Goal: Task Accomplishment & Management: Complete application form

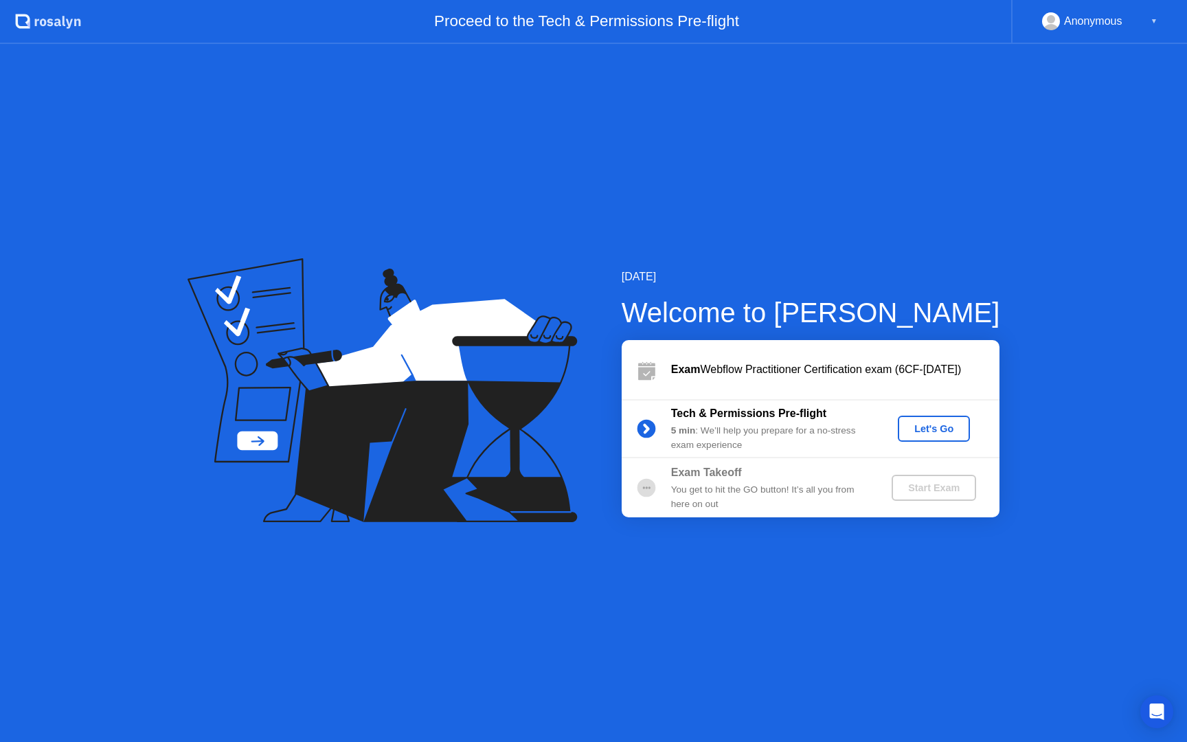
click at [925, 427] on div "Let's Go" at bounding box center [933, 428] width 61 height 11
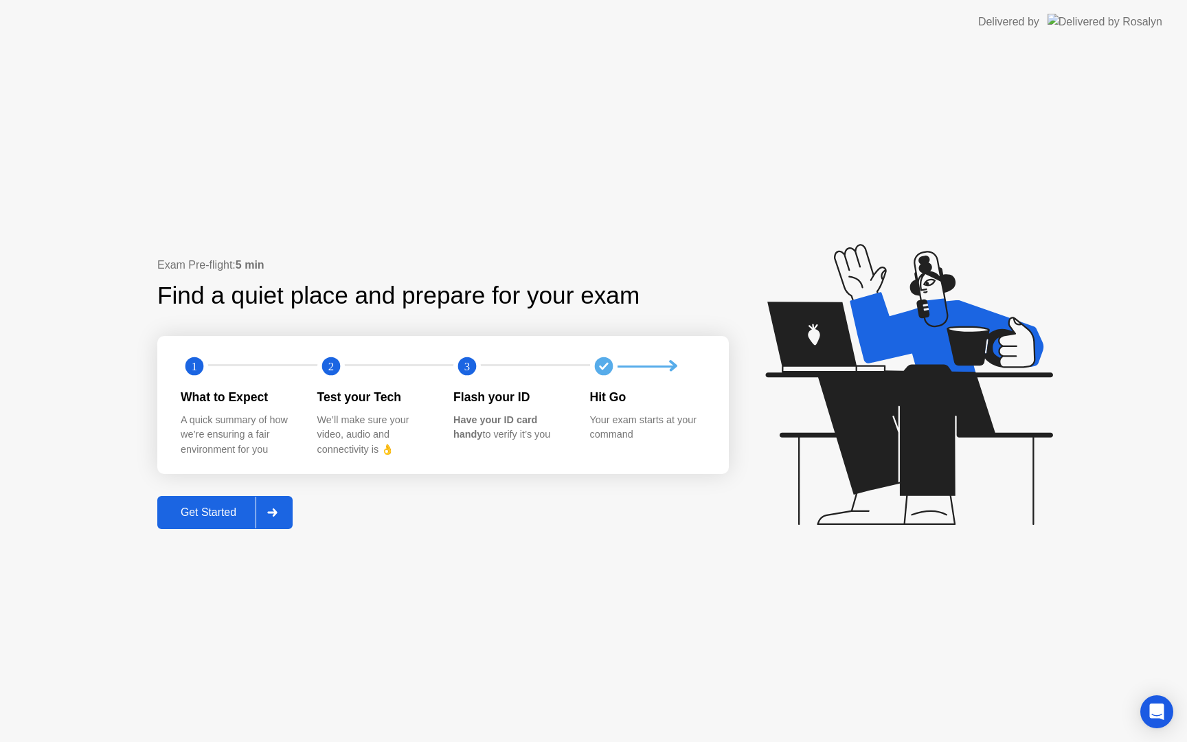
click at [213, 508] on div "Get Started" at bounding box center [208, 512] width 94 height 12
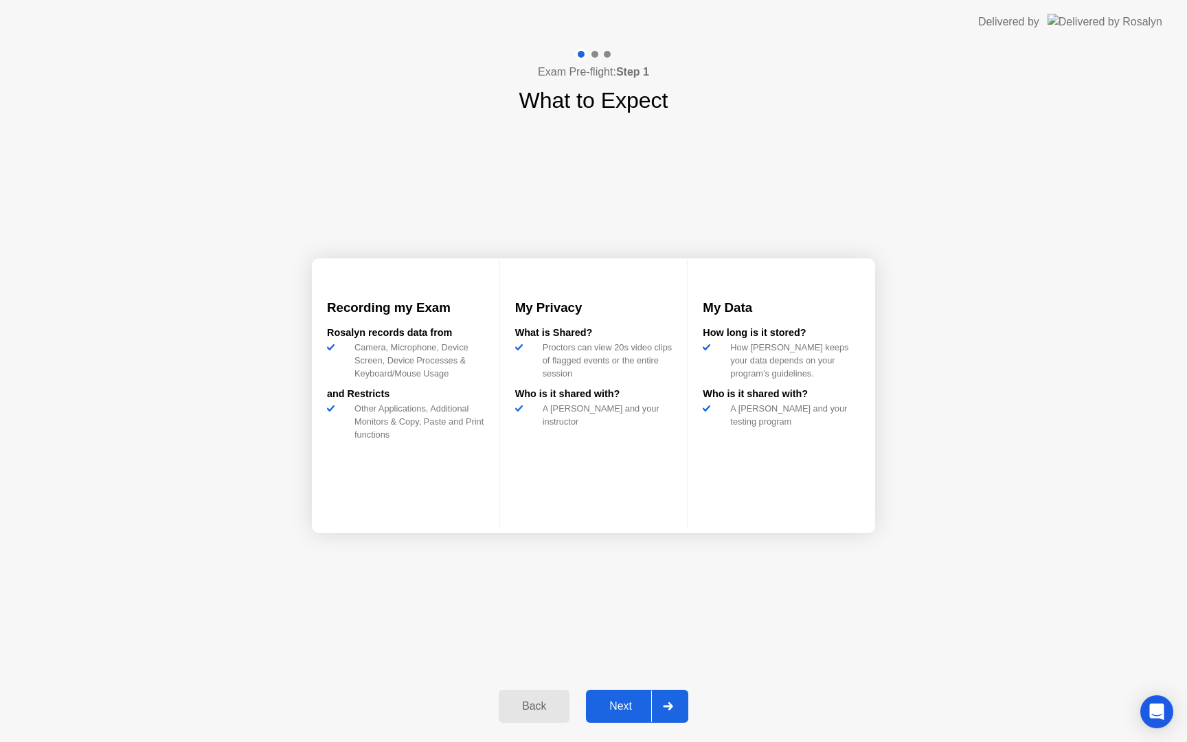
click at [673, 705] on icon at bounding box center [668, 706] width 10 height 8
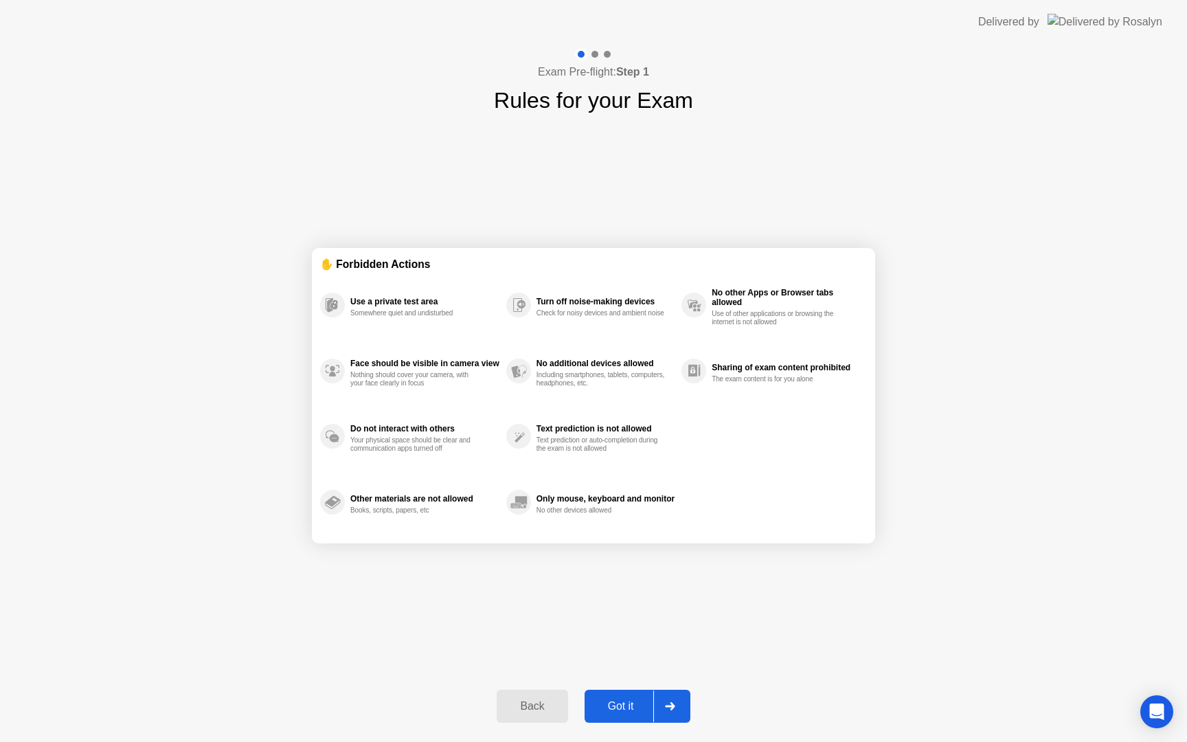
click at [673, 705] on icon at bounding box center [670, 706] width 10 height 8
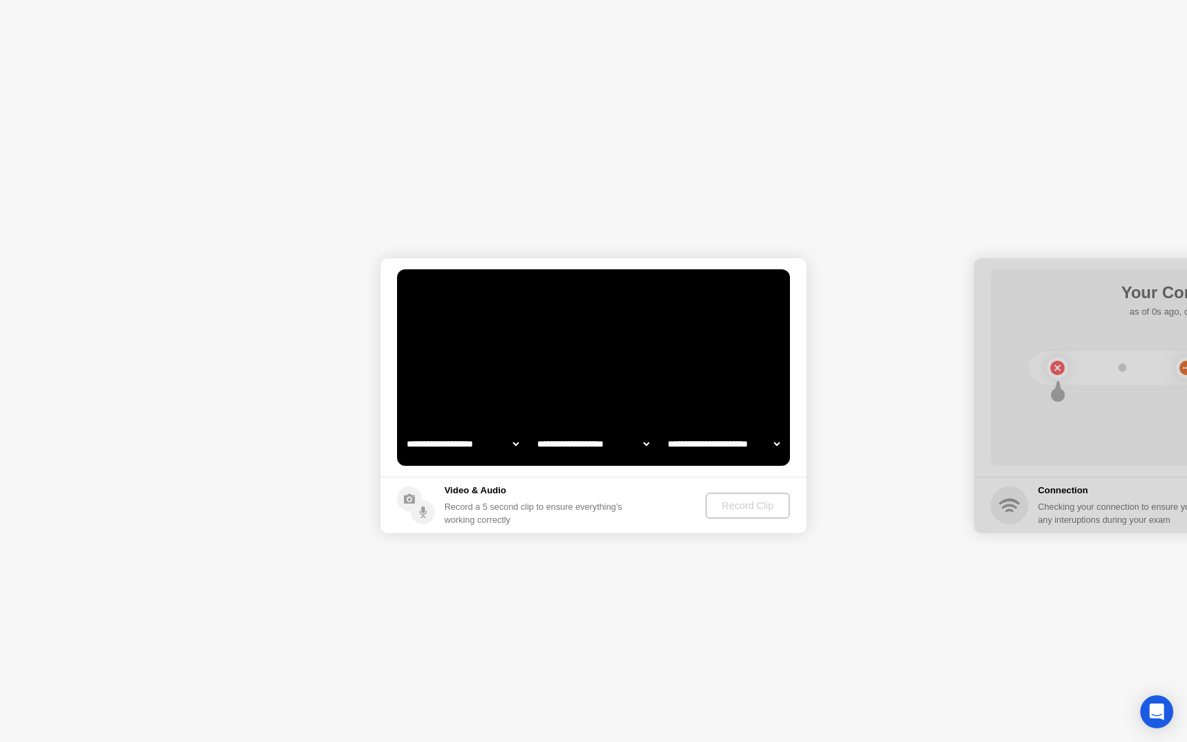
select select "**********"
select select "*******"
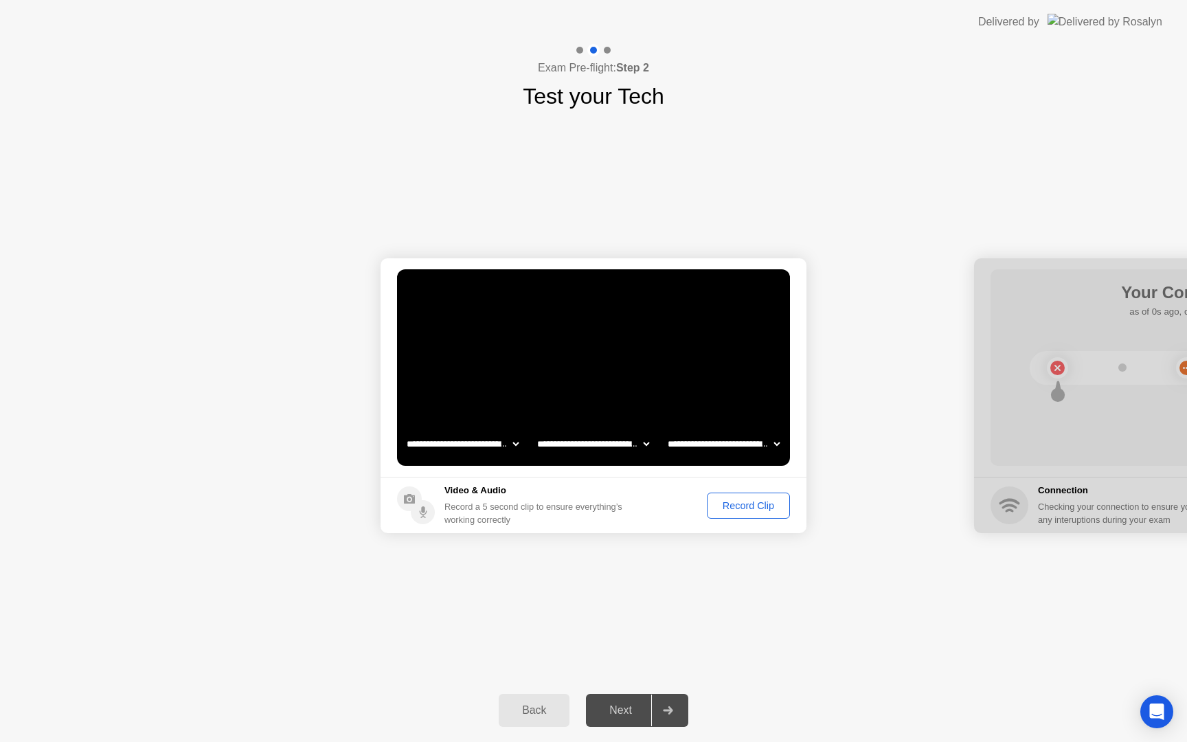
click at [746, 506] on div "Record Clip" at bounding box center [749, 505] width 74 height 11
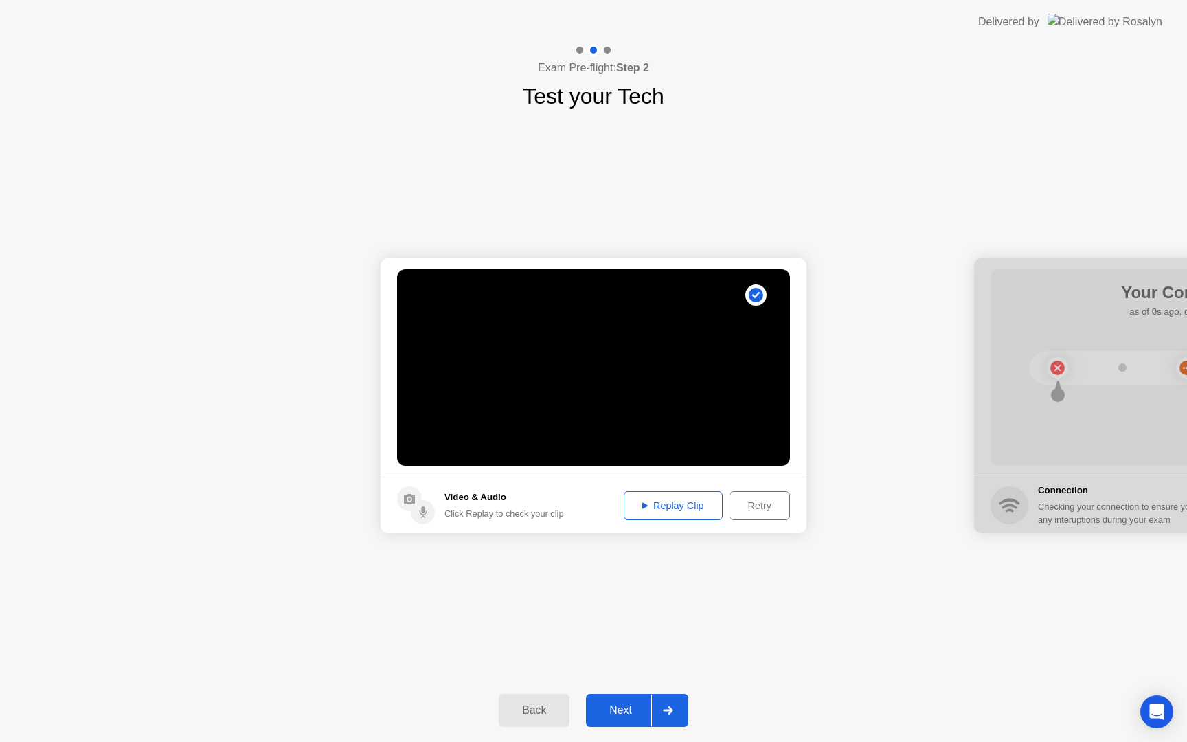
click at [659, 706] on div at bounding box center [667, 711] width 33 height 32
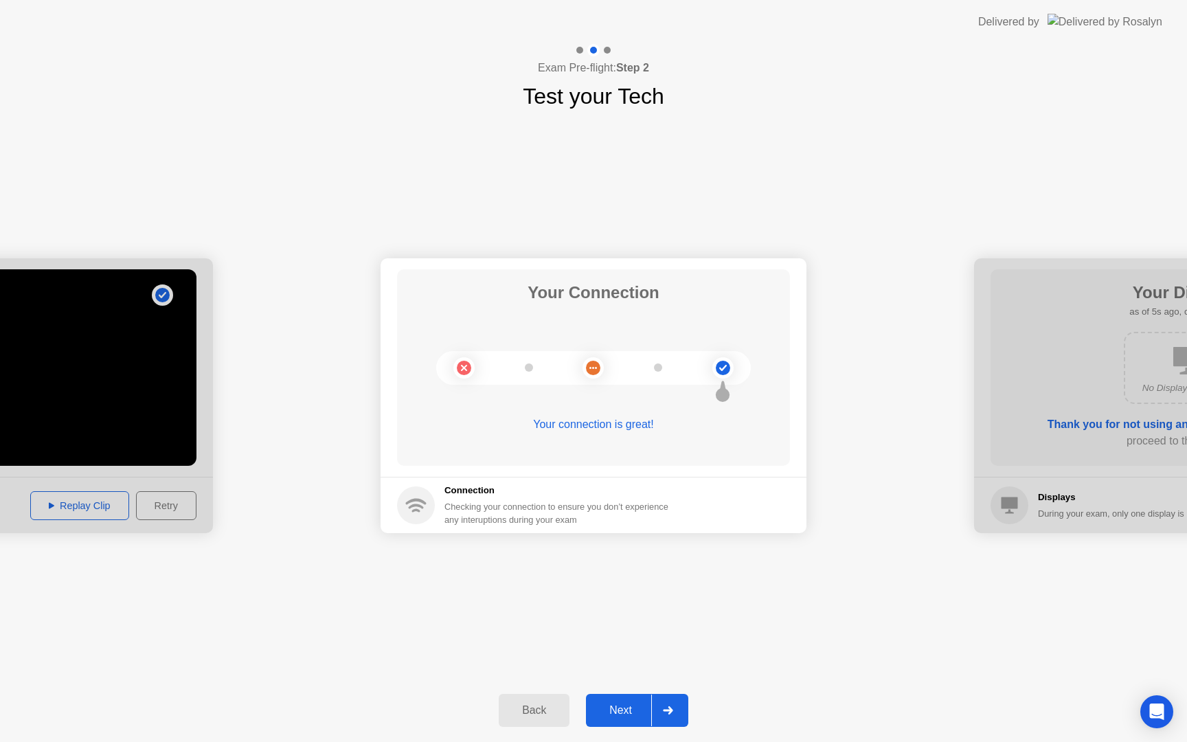
click at [669, 706] on div at bounding box center [667, 711] width 33 height 32
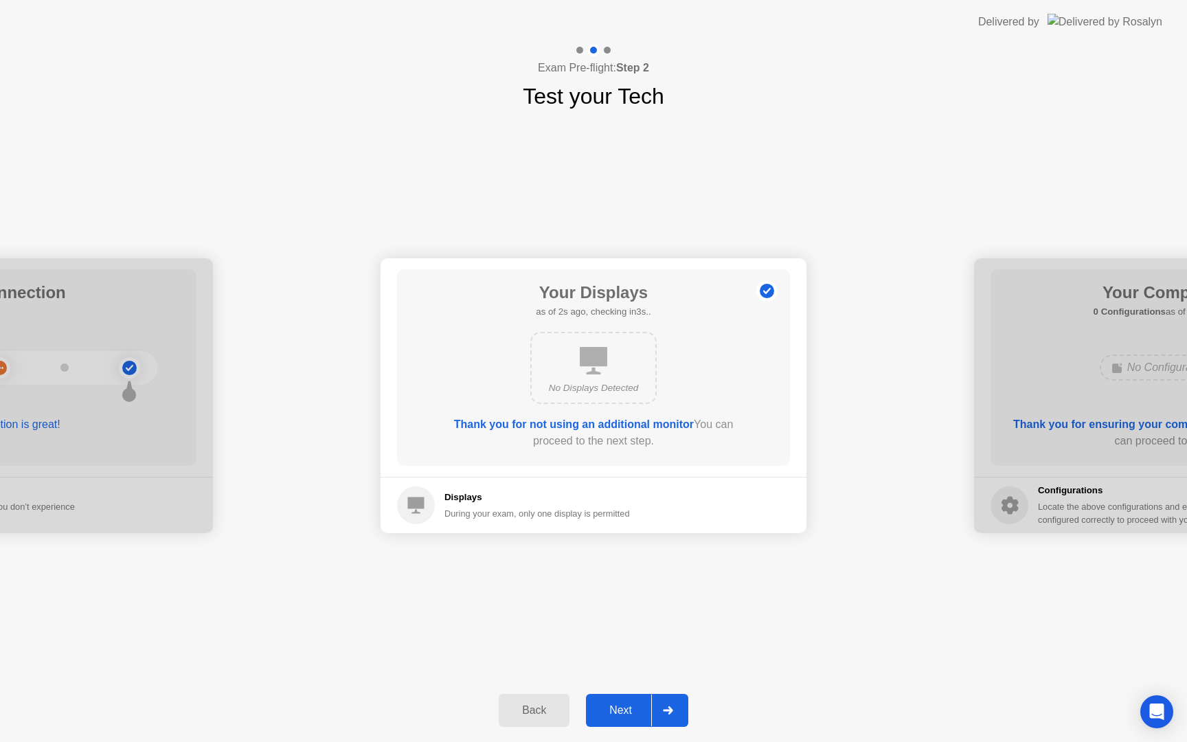
click at [669, 706] on div at bounding box center [667, 711] width 33 height 32
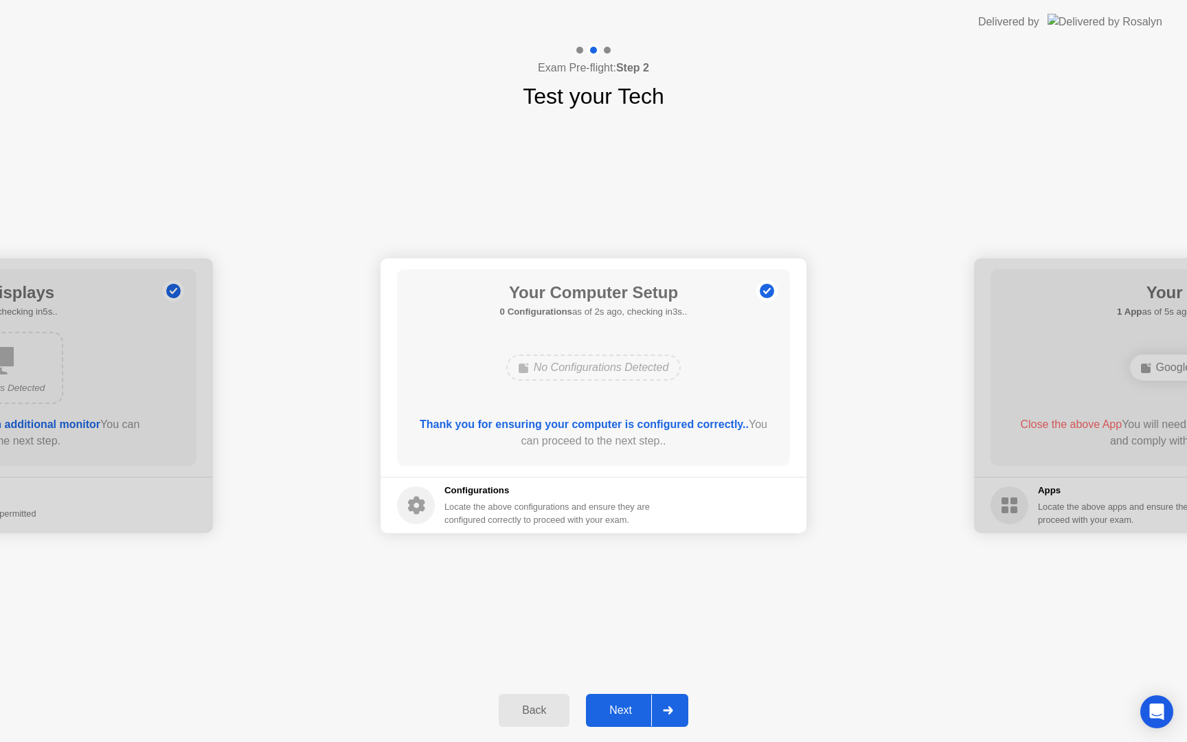
click at [669, 706] on div at bounding box center [667, 711] width 33 height 32
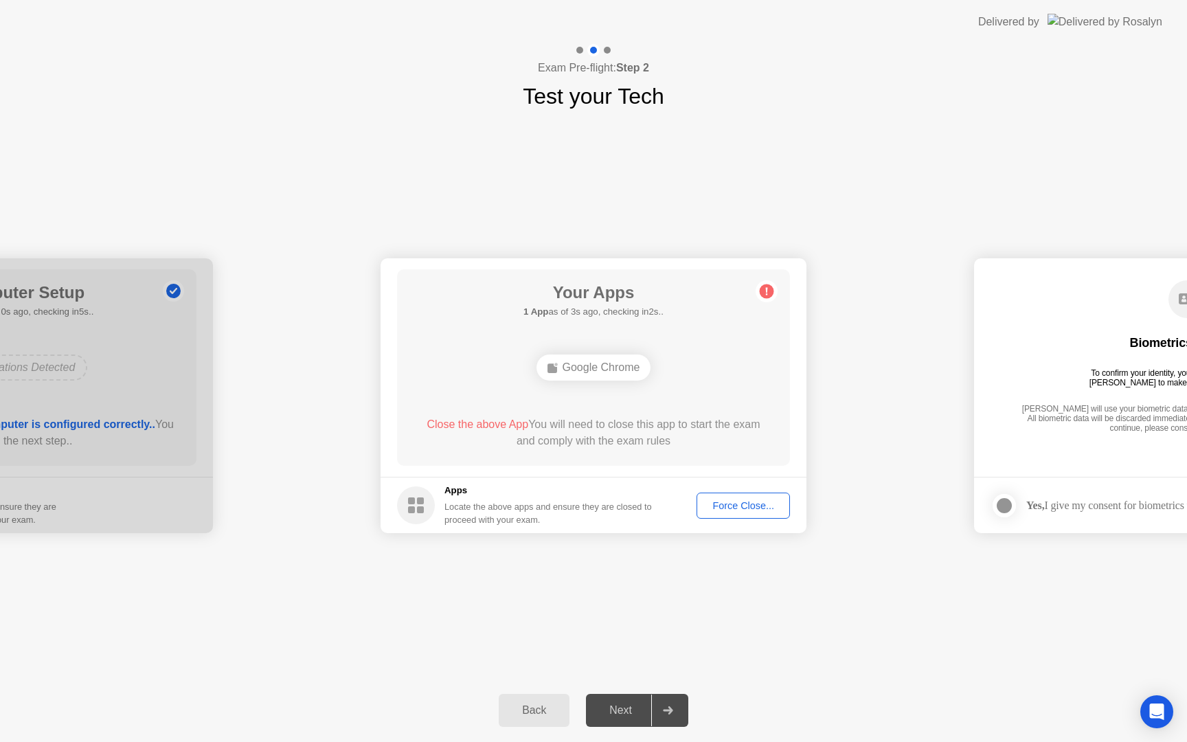
click at [669, 706] on div at bounding box center [667, 711] width 33 height 32
click at [719, 503] on div "Force Close..." at bounding box center [743, 505] width 84 height 11
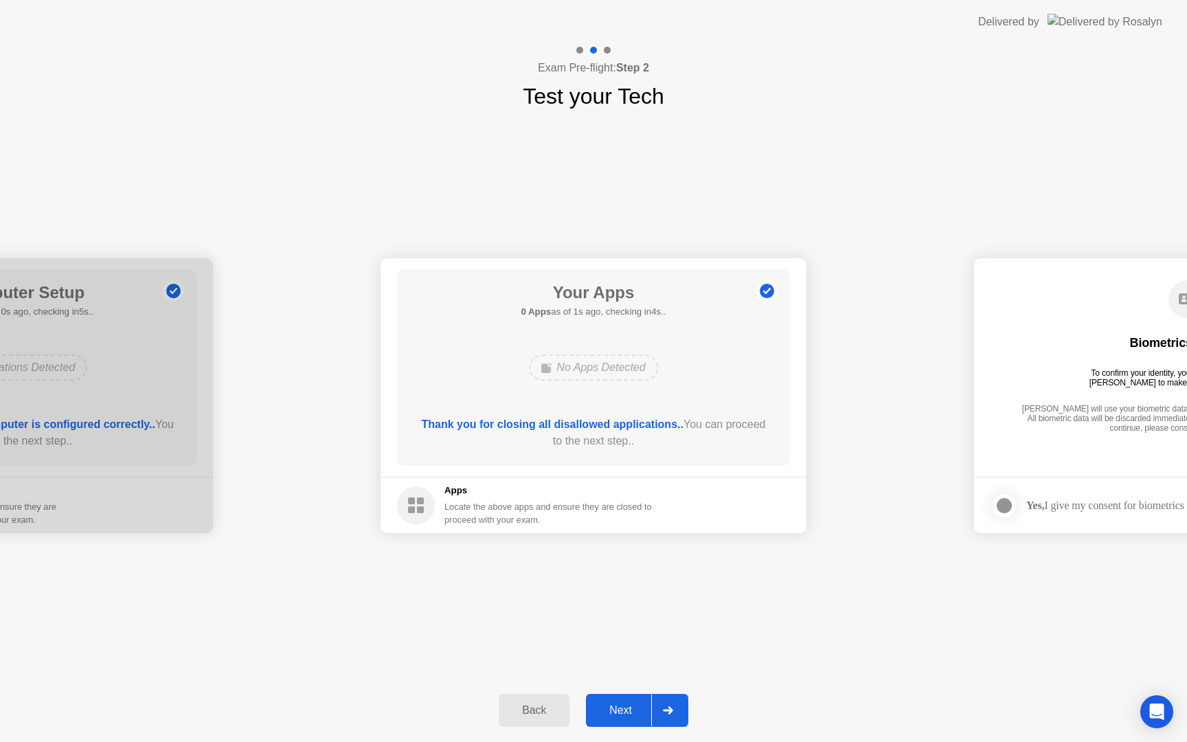
click at [673, 710] on icon at bounding box center [668, 710] width 10 height 8
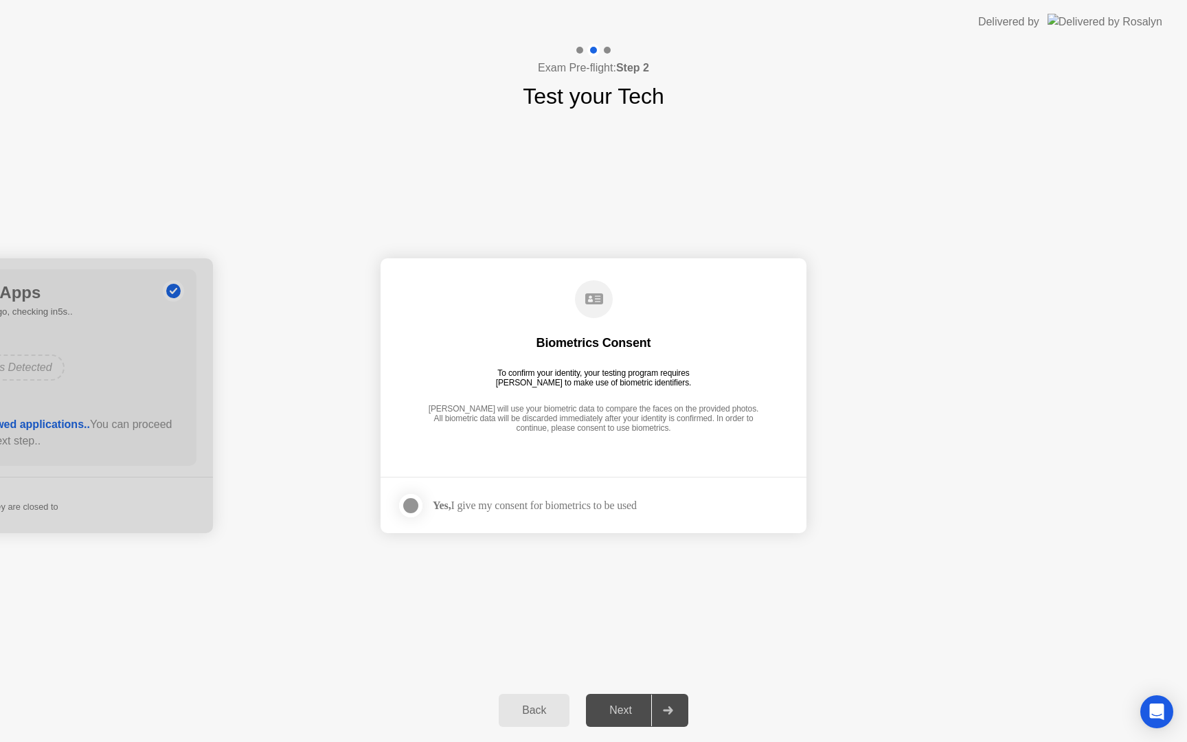
click at [673, 710] on icon at bounding box center [668, 710] width 10 height 8
click at [635, 403] on div "Biometrics Consent To confirm your identity, your testing program requires [PER…" at bounding box center [593, 357] width 393 height 177
click at [607, 318] on div "Biometrics Consent To confirm your identity, your testing program requires [PER…" at bounding box center [593, 357] width 393 height 177
click at [416, 502] on div at bounding box center [411, 505] width 16 height 16
click at [666, 708] on icon at bounding box center [668, 710] width 10 height 8
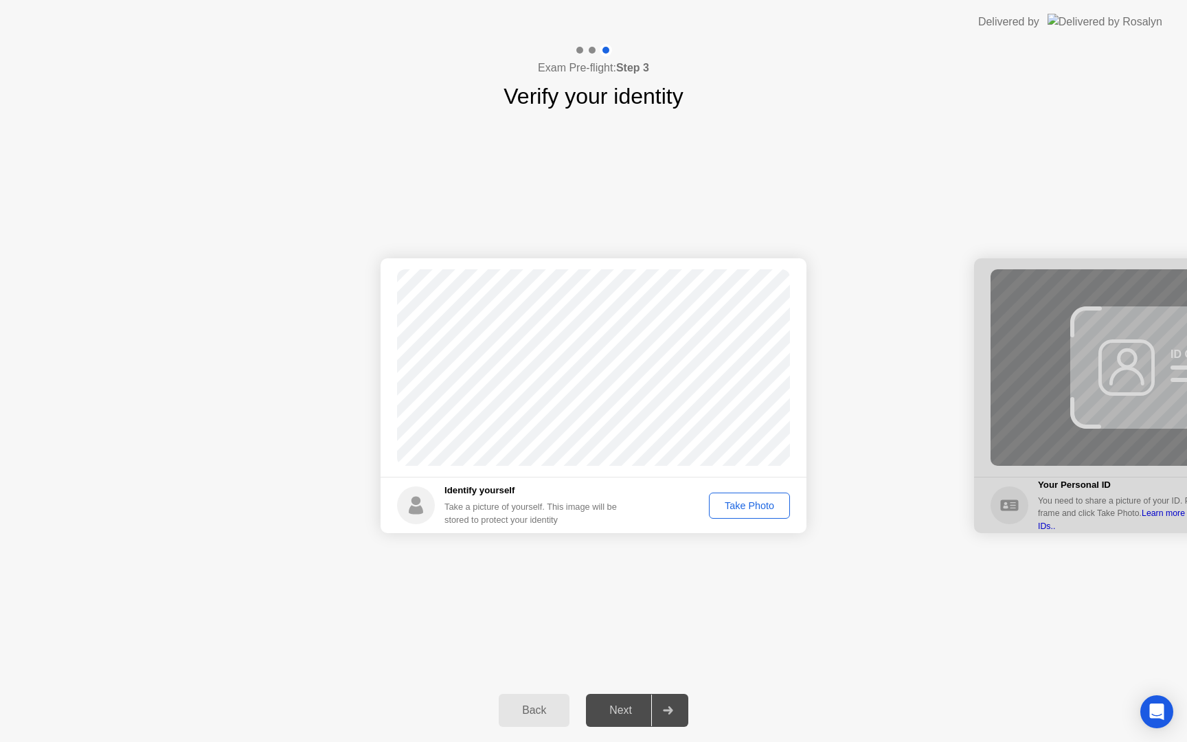
click at [754, 505] on div "Take Photo" at bounding box center [749, 505] width 71 height 11
click at [756, 508] on div "Retake" at bounding box center [759, 505] width 54 height 11
click at [755, 506] on div "Take Photo" at bounding box center [749, 505] width 71 height 11
click at [664, 721] on div at bounding box center [667, 711] width 33 height 32
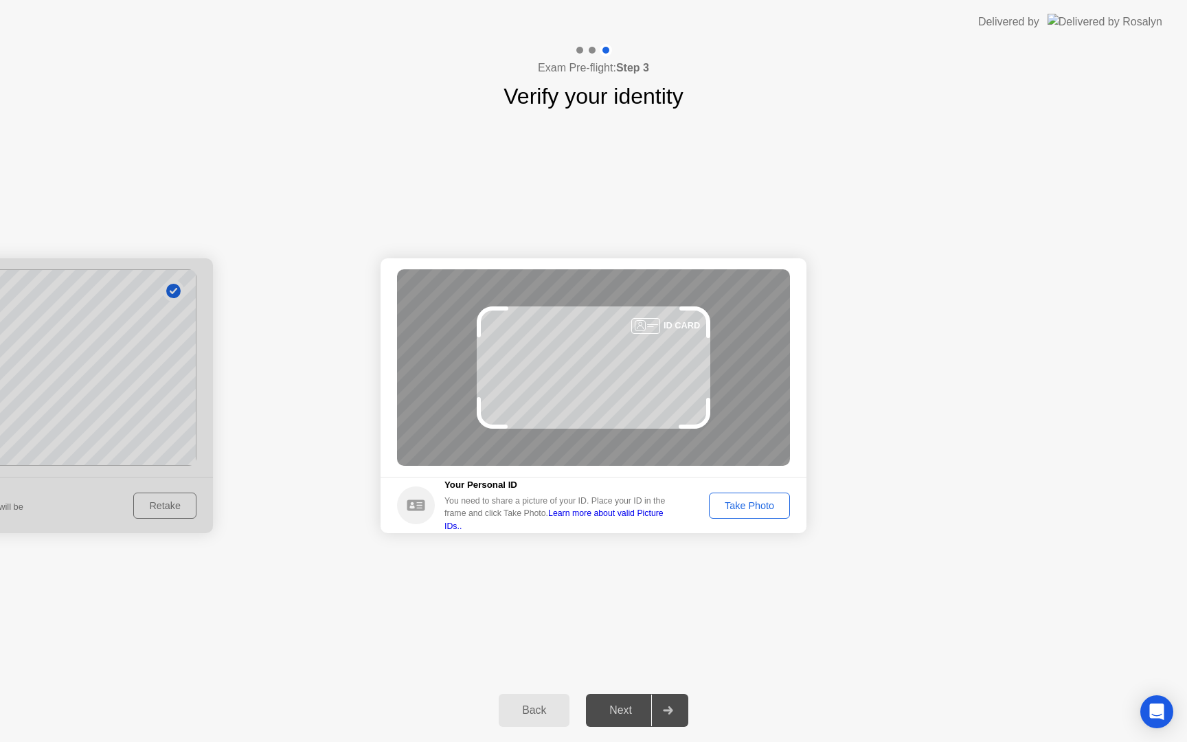
click at [665, 720] on div at bounding box center [667, 711] width 33 height 32
click at [741, 500] on div "Take Photo" at bounding box center [749, 505] width 71 height 11
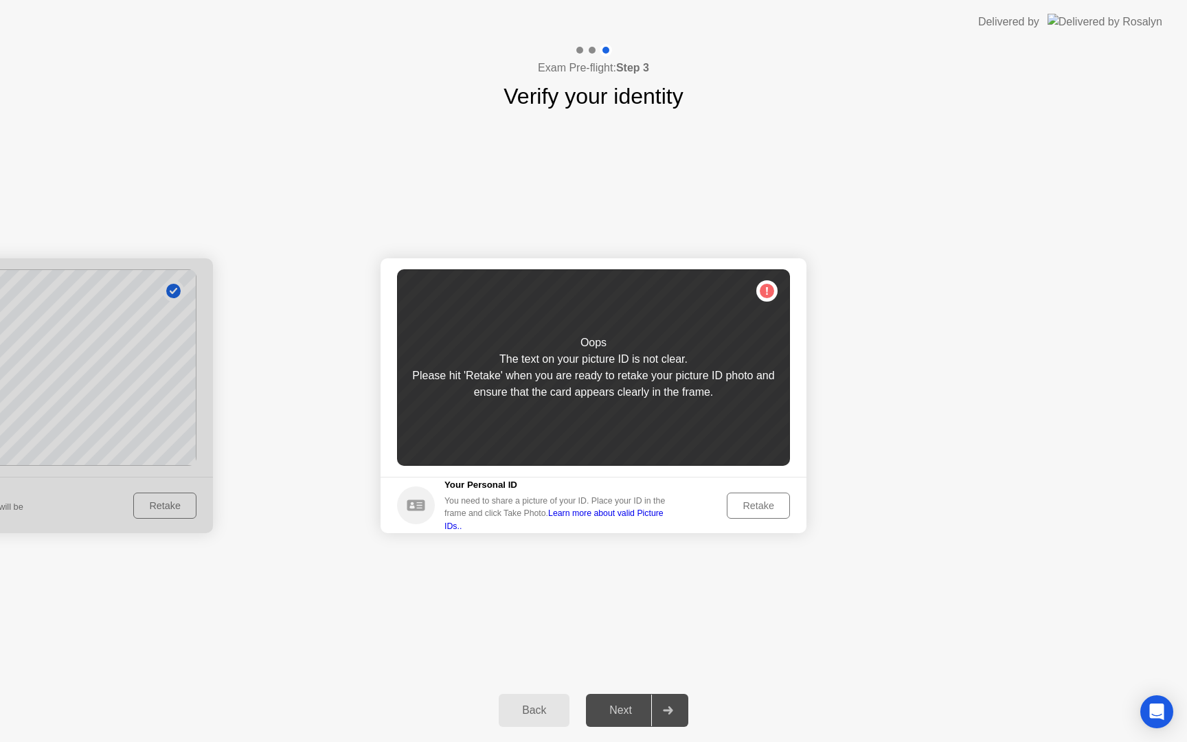
click at [741, 500] on div "Retake" at bounding box center [759, 505] width 54 height 11
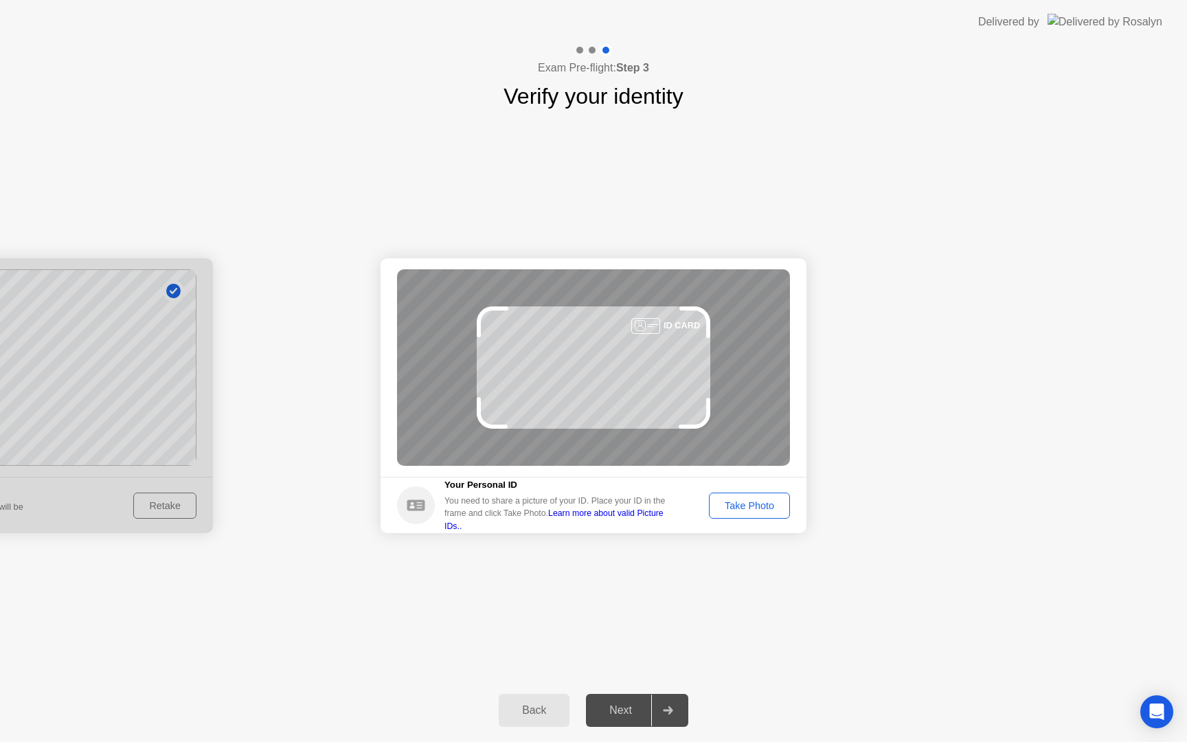
click at [741, 500] on div "Take Photo" at bounding box center [749, 505] width 71 height 11
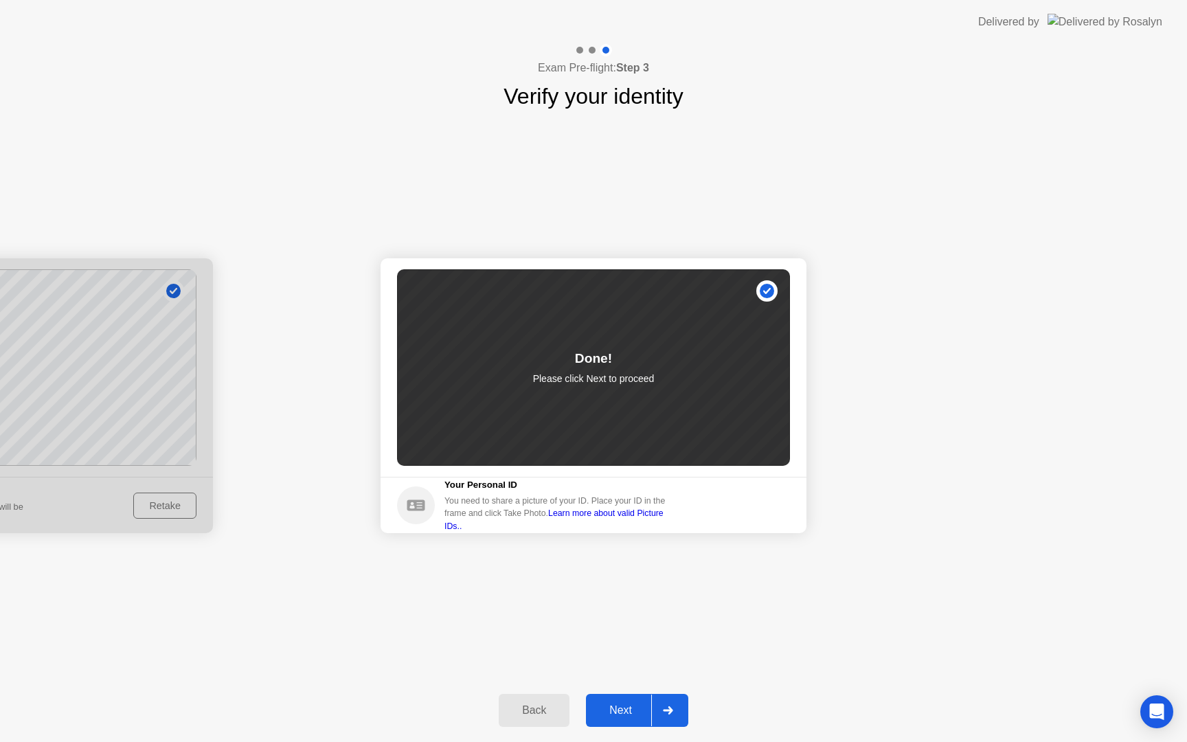
click at [674, 701] on div at bounding box center [667, 711] width 33 height 32
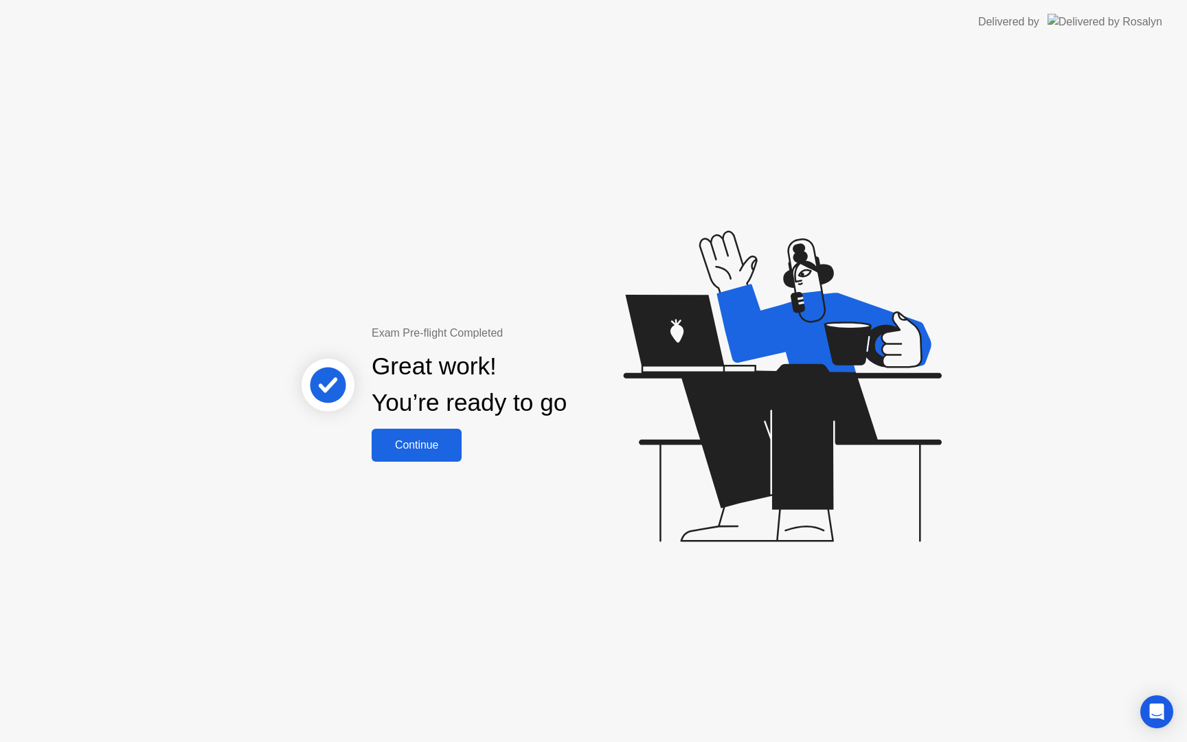
click at [443, 449] on div "Continue" at bounding box center [417, 445] width 82 height 12
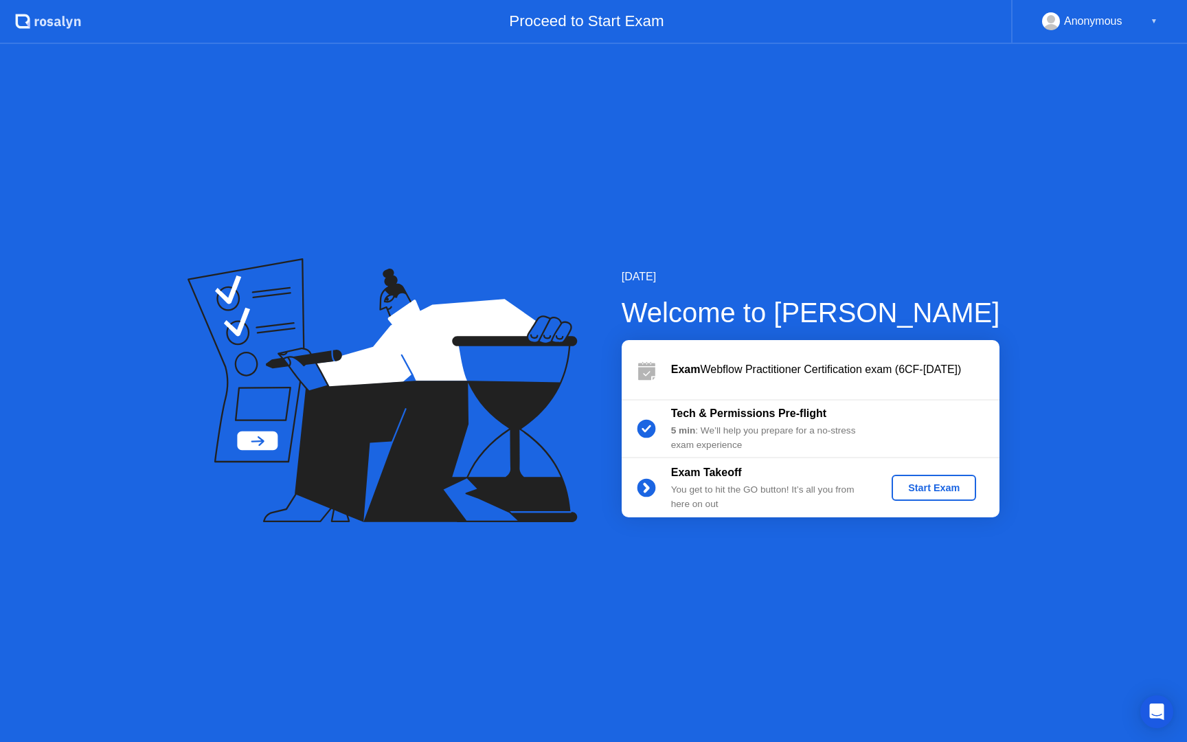
click at [907, 483] on div "Start Exam" at bounding box center [934, 487] width 74 height 11
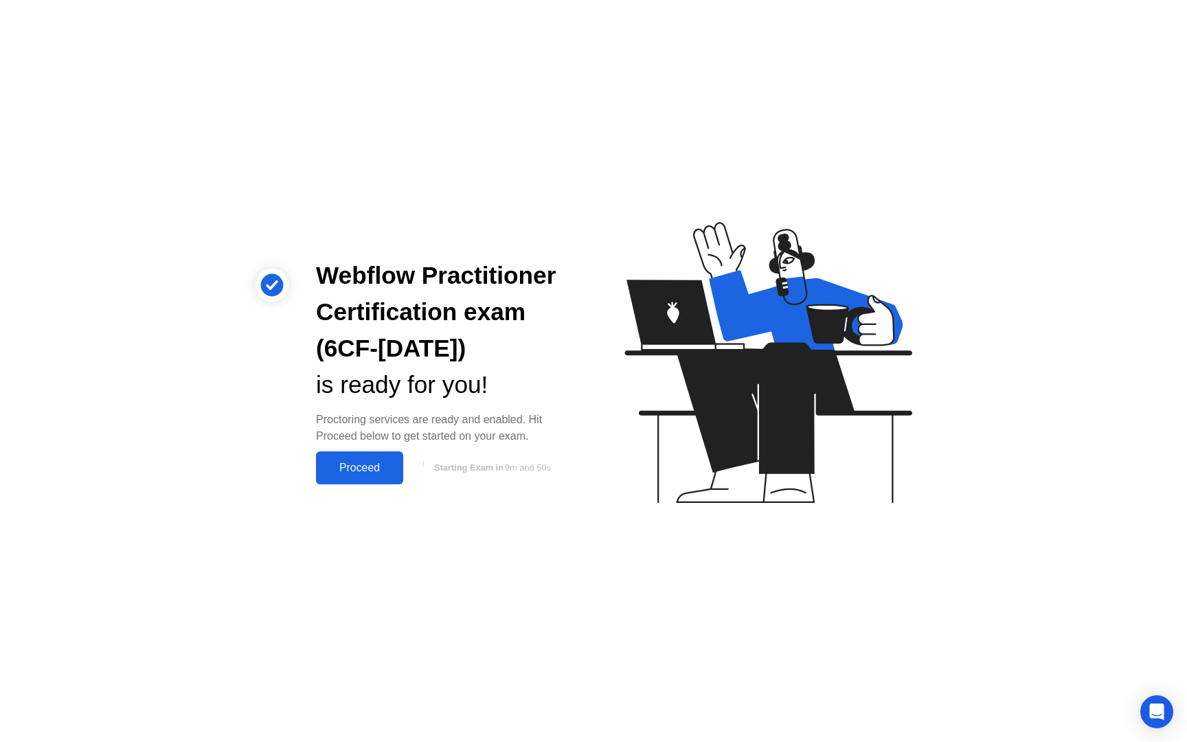
click at [374, 469] on div "Proceed" at bounding box center [359, 468] width 79 height 12
